Goal: Task Accomplishment & Management: Manage account settings

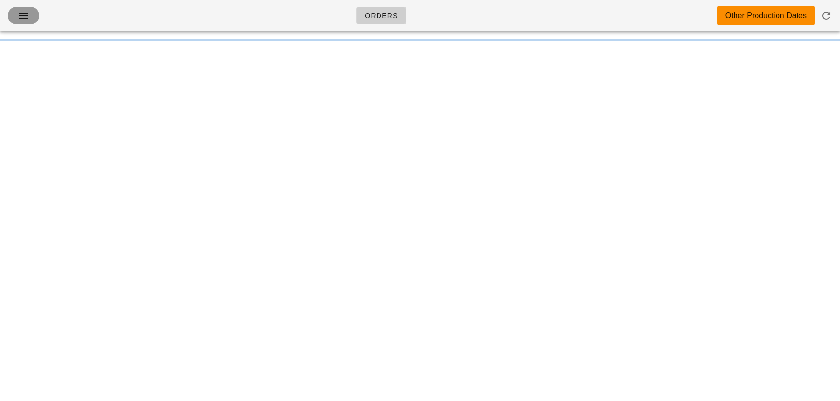
click at [30, 19] on span "button" at bounding box center [24, 16] width 16 height 12
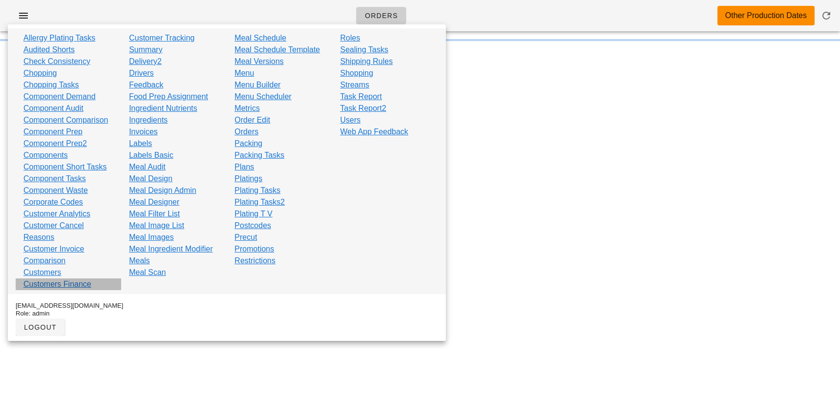
click at [52, 280] on link "Customers Finance" at bounding box center [57, 284] width 68 height 12
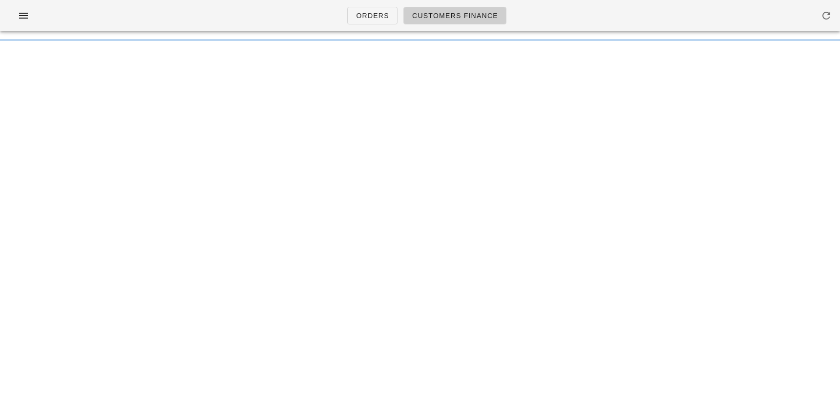
drag, startPoint x: 663, startPoint y: 28, endPoint x: 657, endPoint y: 4, distance: 24.6
click at [657, 4] on div "Orders Customers Finance" at bounding box center [420, 15] width 840 height 31
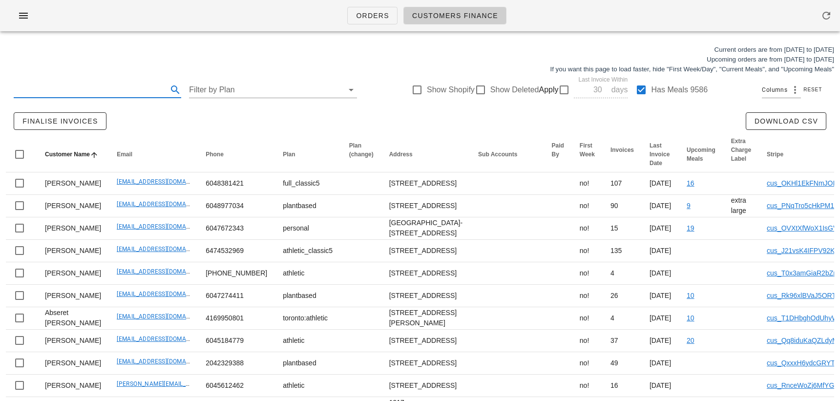
click at [79, 84] on input "text" at bounding box center [90, 90] width 152 height 16
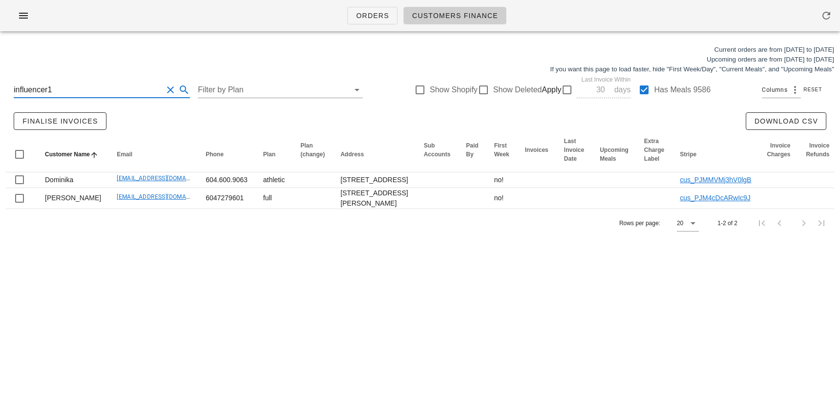
type input "influencer1@"
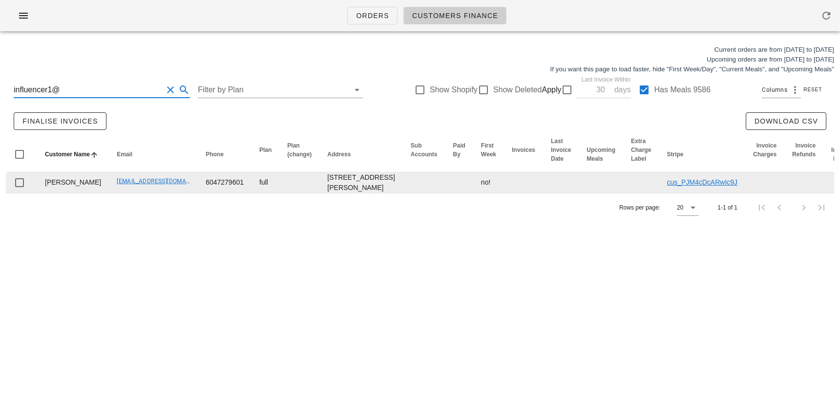
click at [125, 185] on link "[EMAIL_ADDRESS][DOMAIN_NAME]" at bounding box center [165, 181] width 97 height 7
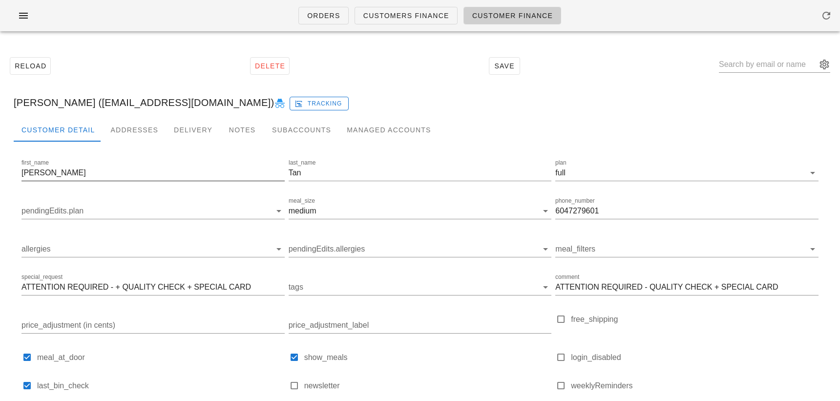
click at [52, 177] on input "[PERSON_NAME]" at bounding box center [152, 173] width 263 height 16
paste input "[PERSON_NAME]"
drag, startPoint x: 89, startPoint y: 174, endPoint x: 49, endPoint y: 173, distance: 40.0
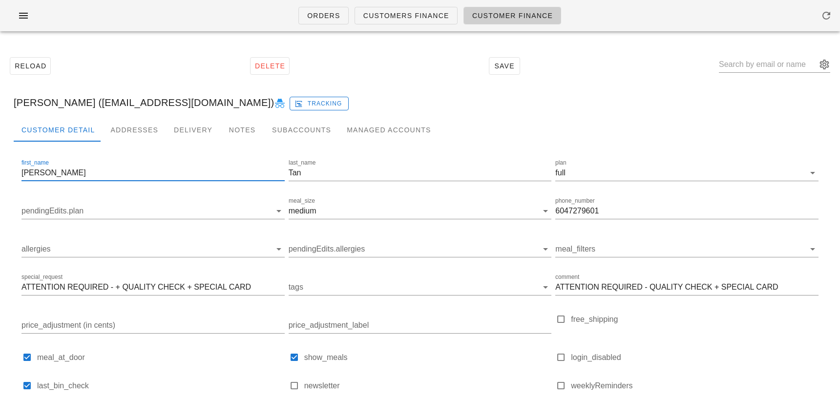
click at [49, 173] on input "[PERSON_NAME]" at bounding box center [152, 173] width 263 height 16
type input "[PERSON_NAME]"
click at [305, 174] on input "Tan" at bounding box center [419, 173] width 263 height 16
click at [305, 173] on input "Tan" at bounding box center [419, 173] width 263 height 16
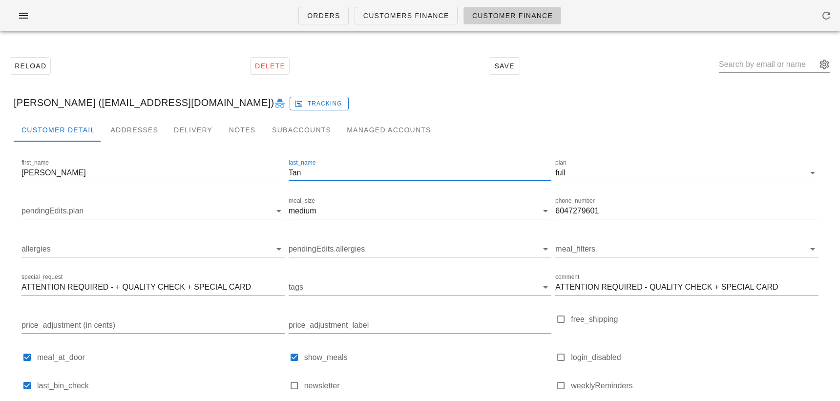
paste input "[PERSON_NAME]"
type input "[PERSON_NAME]"
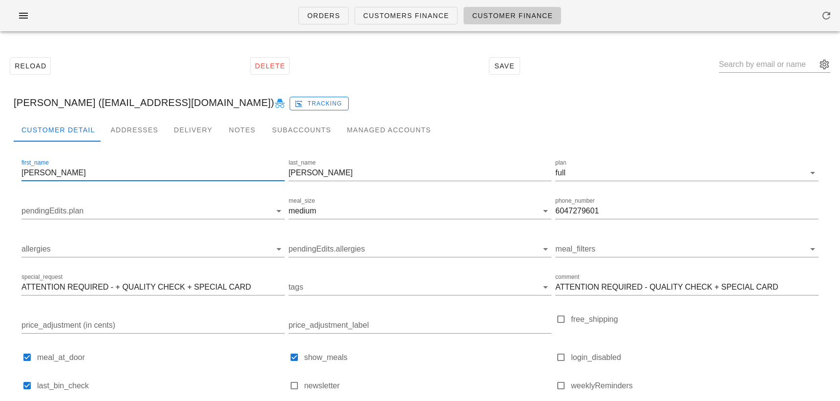
drag, startPoint x: 106, startPoint y: 170, endPoint x: 50, endPoint y: 170, distance: 56.1
click at [50, 170] on input "[PERSON_NAME]" at bounding box center [152, 173] width 263 height 16
type input "[PERSON_NAME]"
click at [594, 213] on input "6047279601" at bounding box center [686, 211] width 263 height 16
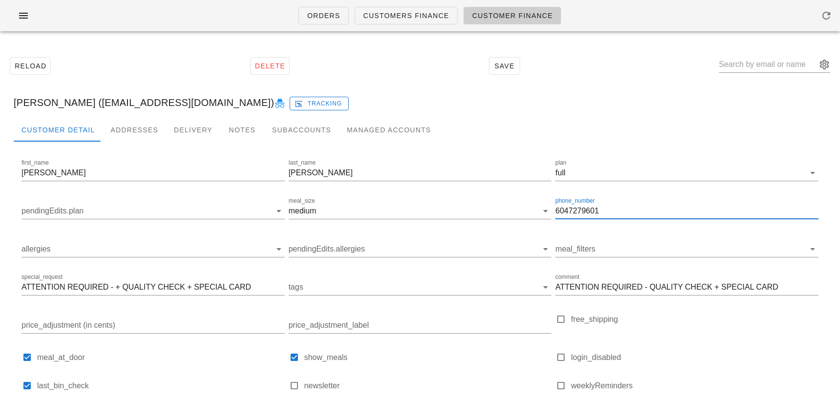
click at [594, 213] on input "6047279601" at bounding box center [686, 211] width 263 height 16
paste input ".760.5639"
type input "604.760.5639"
click at [131, 127] on div "Addresses" at bounding box center [134, 129] width 63 height 23
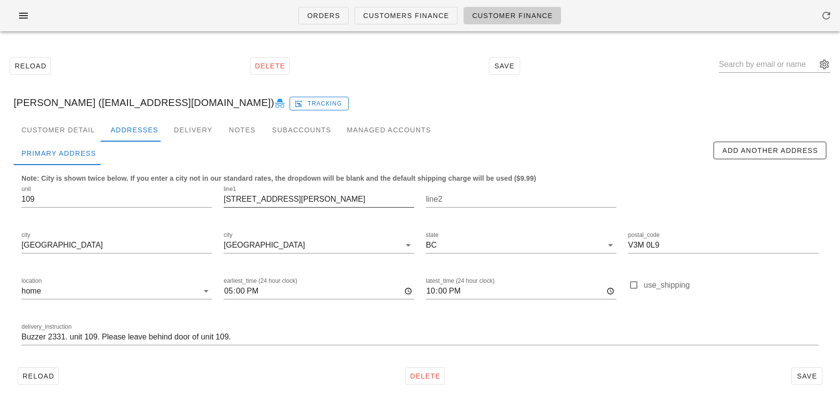
click at [252, 195] on input "[STREET_ADDRESS][PERSON_NAME]" at bounding box center [319, 199] width 190 height 16
paste input "51-3500 144th"
type input "[STREET_ADDRESS]"
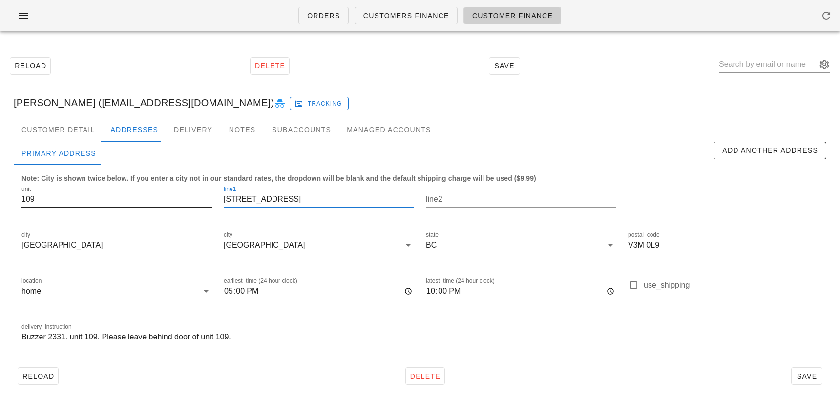
click at [95, 196] on input "109" at bounding box center [116, 199] width 190 height 16
click at [258, 199] on input "[STREET_ADDRESS]" at bounding box center [319, 199] width 190 height 16
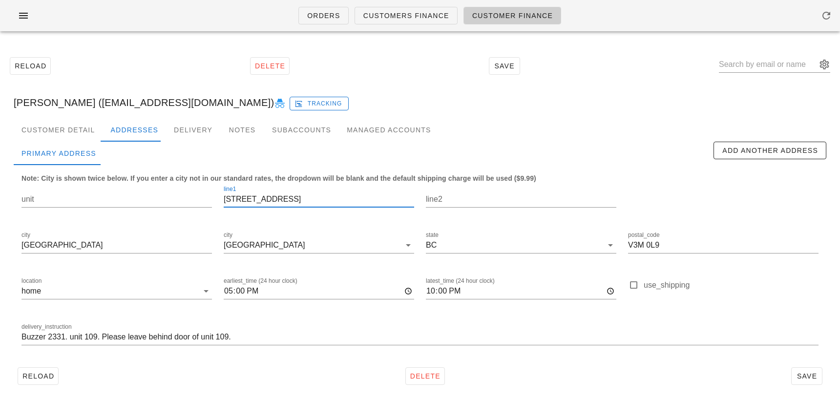
click at [258, 199] on input "[STREET_ADDRESS]" at bounding box center [319, 199] width 190 height 16
